Goal: Check status: Check status

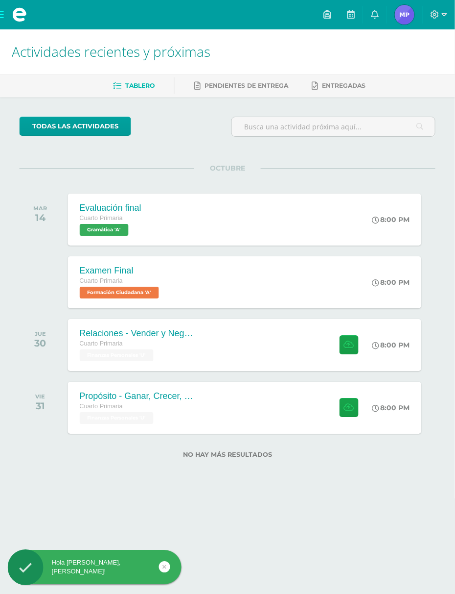
scroll to position [0, 0]
click at [58, 130] on link "todas las Actividades" at bounding box center [75, 126] width 112 height 19
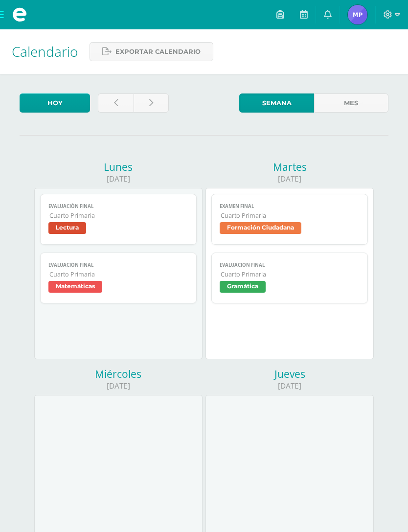
click at [146, 96] on link at bounding box center [151, 103] width 35 height 19
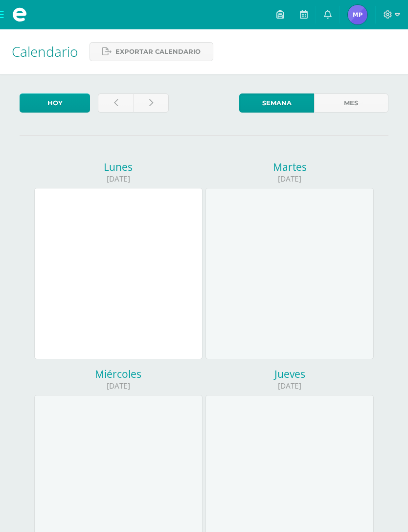
click at [113, 105] on link at bounding box center [115, 103] width 35 height 19
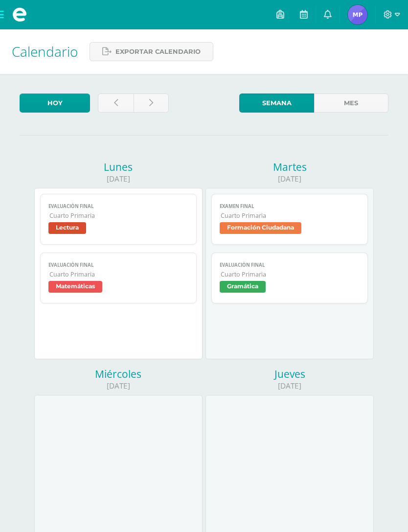
click at [364, 95] on link "Mes" at bounding box center [351, 103] width 74 height 19
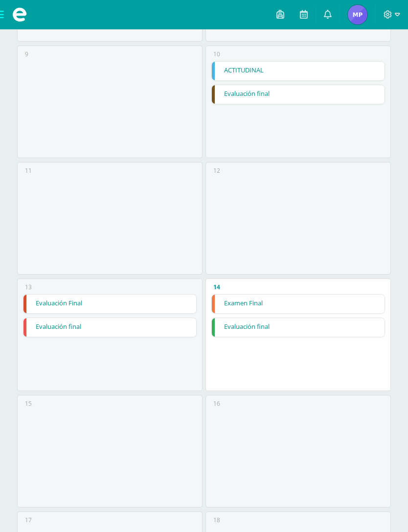
scroll to position [566, 0]
click at [175, 447] on div "15" at bounding box center [110, 452] width 186 height 113
click at [174, 454] on div "15" at bounding box center [110, 452] width 186 height 113
click at [201, 447] on div "15" at bounding box center [110, 452] width 186 height 113
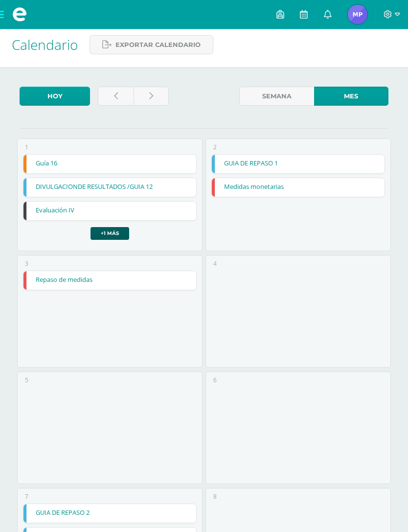
scroll to position [0, 0]
